Goal: Find specific page/section: Find specific page/section

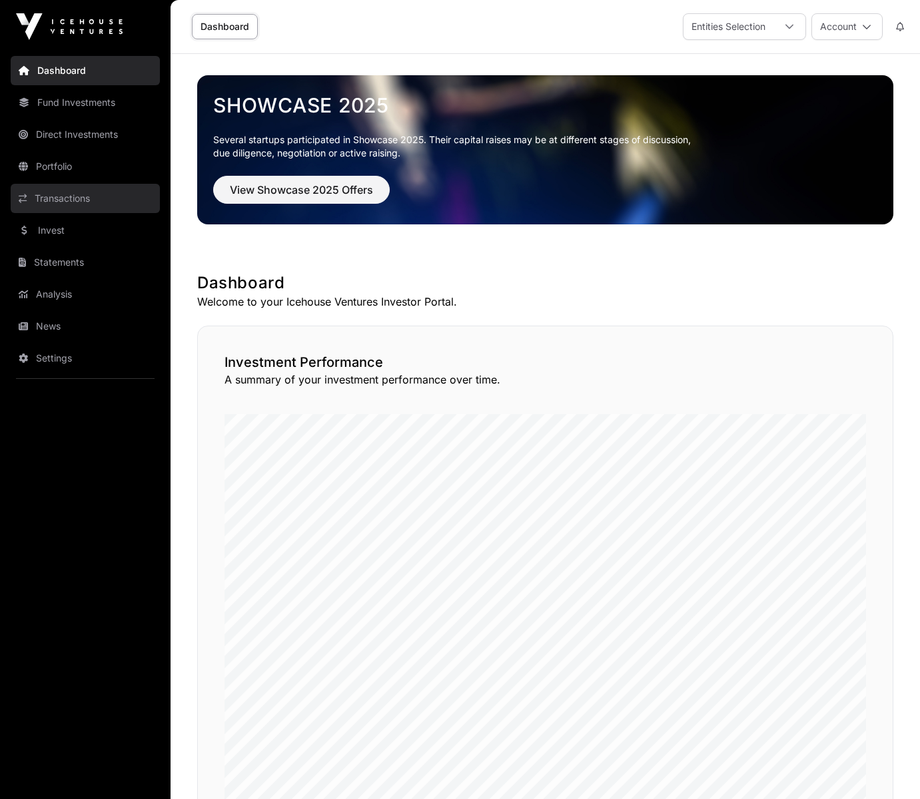
click at [71, 199] on link "Transactions" at bounding box center [85, 198] width 149 height 29
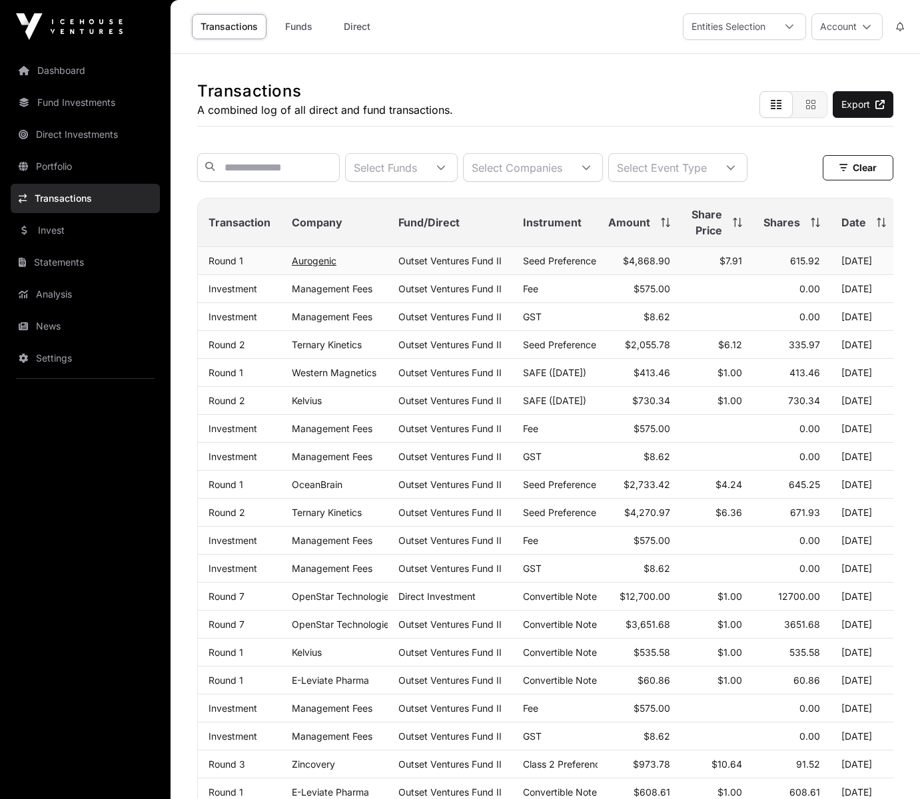
click at [304, 261] on link "Aurogenic" at bounding box center [314, 260] width 45 height 11
